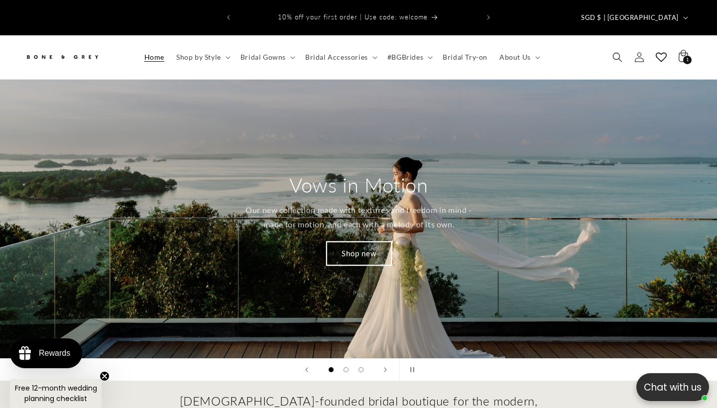
scroll to position [276, 0]
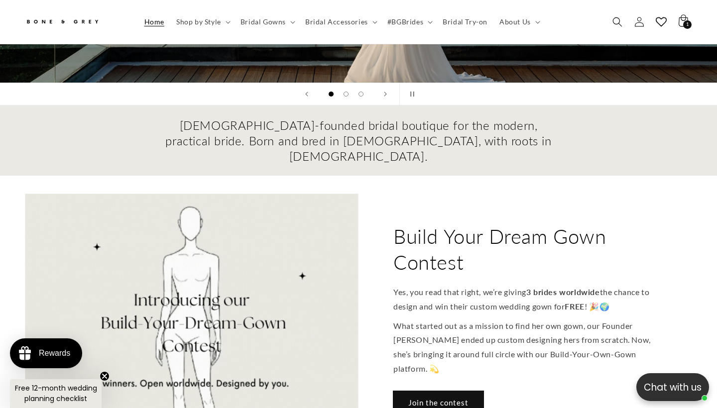
click at [424, 391] on link "Join the contest" at bounding box center [438, 402] width 90 height 23
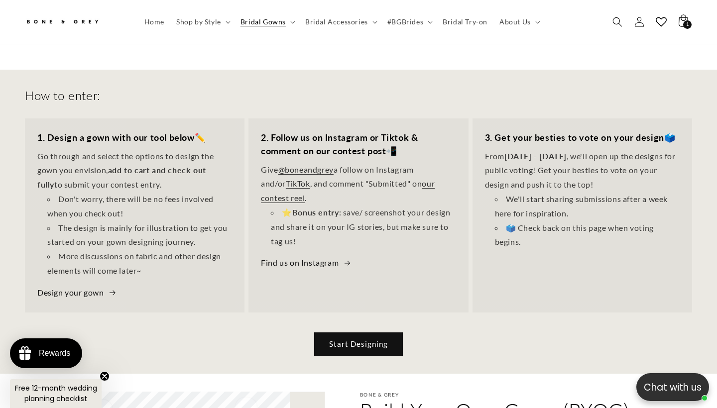
scroll to position [0, 242]
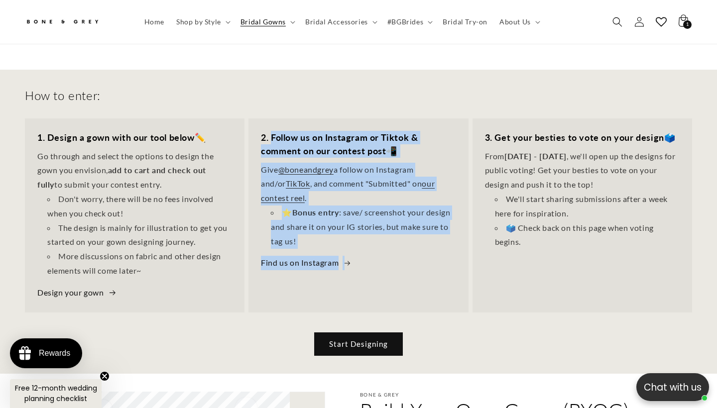
drag, startPoint x: 270, startPoint y: 114, endPoint x: 367, endPoint y: 242, distance: 160.0
click at [367, 242] on div "2. Follow us on Instagram or Tiktok & comment on our contest post 📲 Give @bonea…" at bounding box center [359, 201] width 220 height 165
copy div "Follow us on Instagram or Tiktok & comment on our contest post 📲 Give @boneandg…"
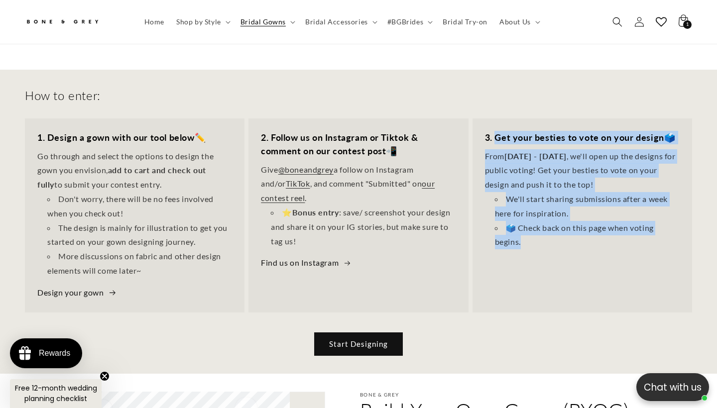
drag, startPoint x: 494, startPoint y: 115, endPoint x: 540, endPoint y: 222, distance: 116.7
click at [540, 222] on div "3. Get your besties to vote on your design 🗳️ From [DATE] - [DATE] , we'll open…" at bounding box center [583, 191] width 220 height 144
copy div "Get your besties to vote on your design 🗳️ From [DATE] - [DATE] , we'll open up…"
